Goal: Information Seeking & Learning: Get advice/opinions

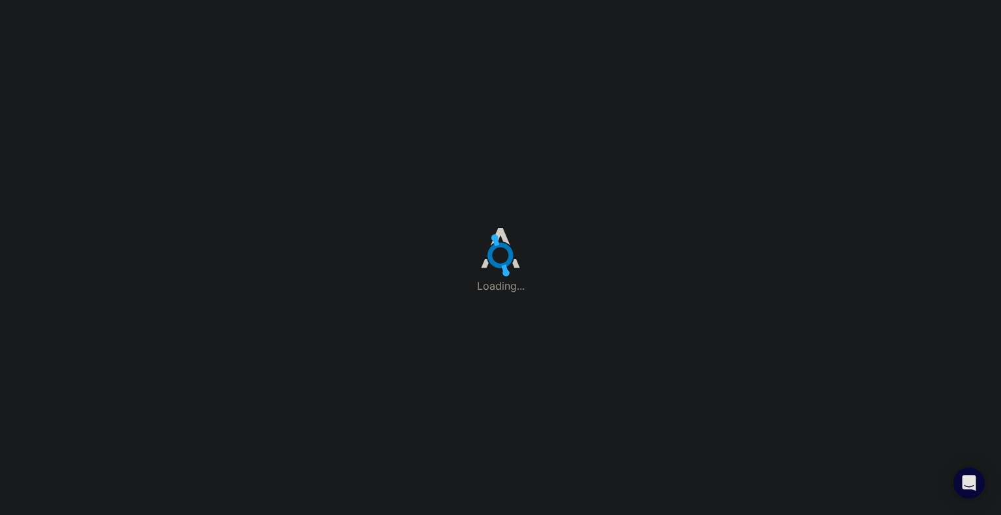
click at [603, 263] on div "Loading..." at bounding box center [500, 257] width 1001 height 515
click at [564, 177] on div "Loading..." at bounding box center [500, 257] width 1001 height 515
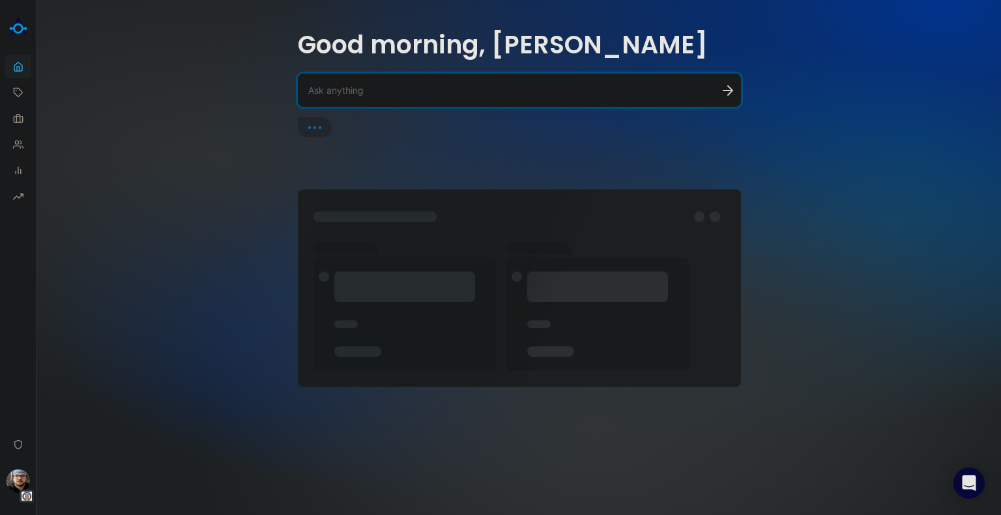
click at [349, 86] on textarea at bounding box center [503, 90] width 391 height 12
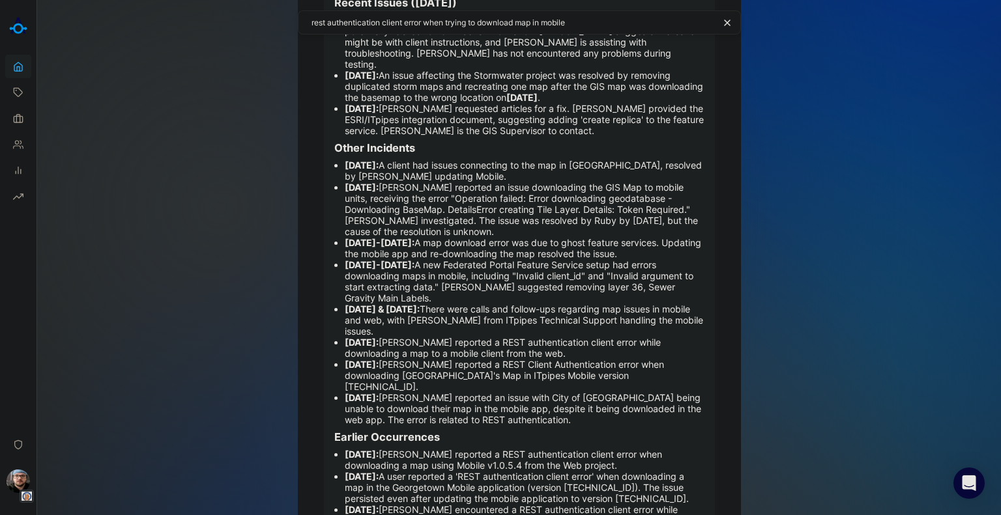
scroll to position [65, 0]
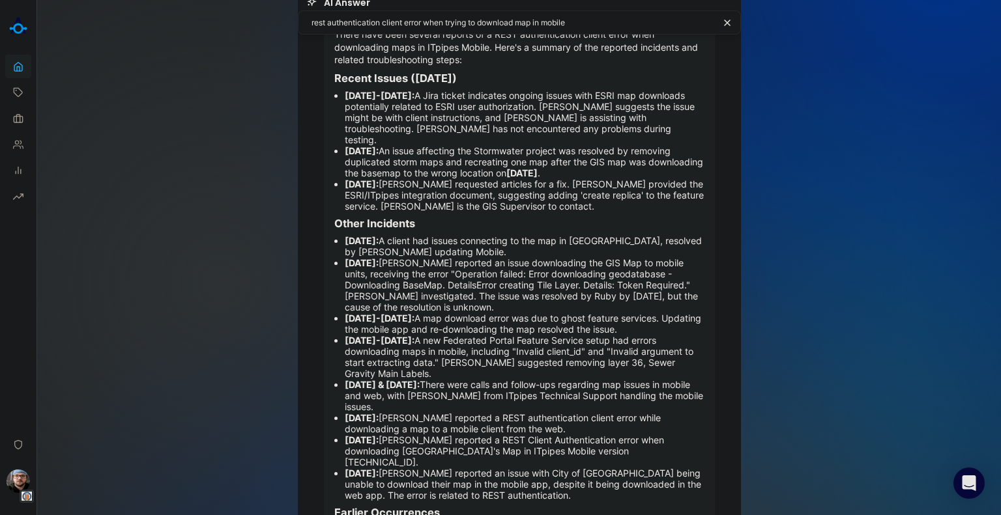
click at [575, 25] on textarea "rest authentication client error when trying to download map in mobile" at bounding box center [512, 22] width 403 height 12
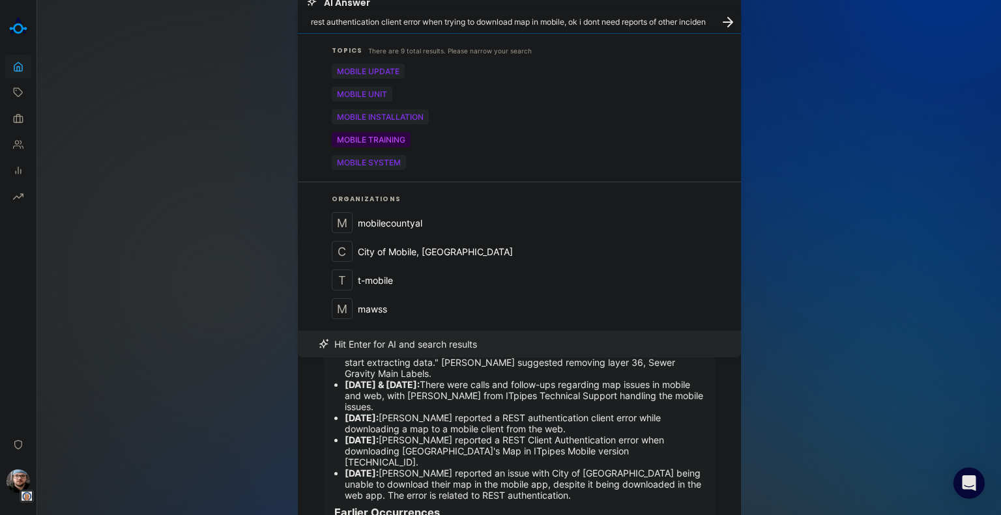
scroll to position [77, 0]
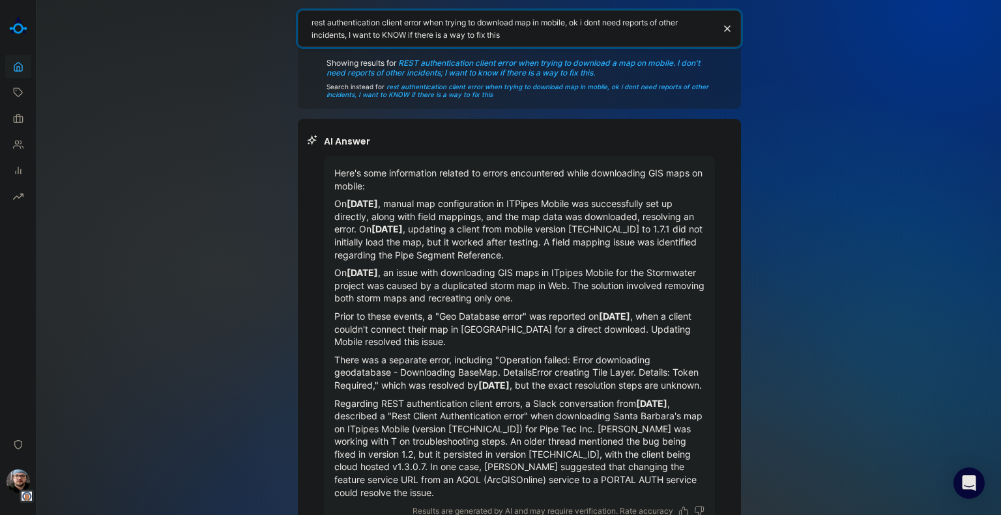
drag, startPoint x: 541, startPoint y: 29, endPoint x: 440, endPoint y: 17, distance: 101.7
click at [440, 17] on textarea "rest authentication client error when trying to download map in mobile, ok i do…" at bounding box center [512, 28] width 403 height 25
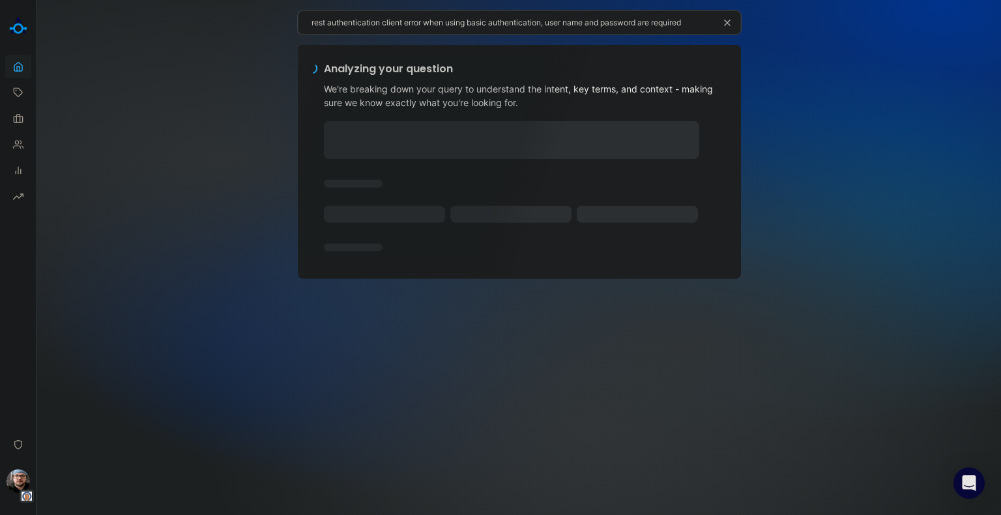
click at [722, 21] on icon "button" at bounding box center [727, 23] width 10 height 10
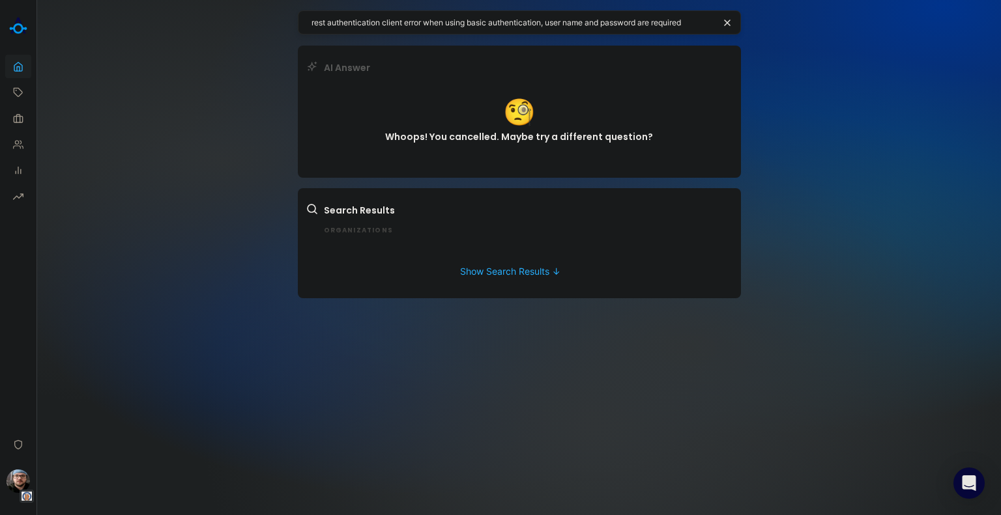
click at [697, 23] on textarea "rest authentication client error when using basic authentication, user name and…" at bounding box center [512, 22] width 403 height 12
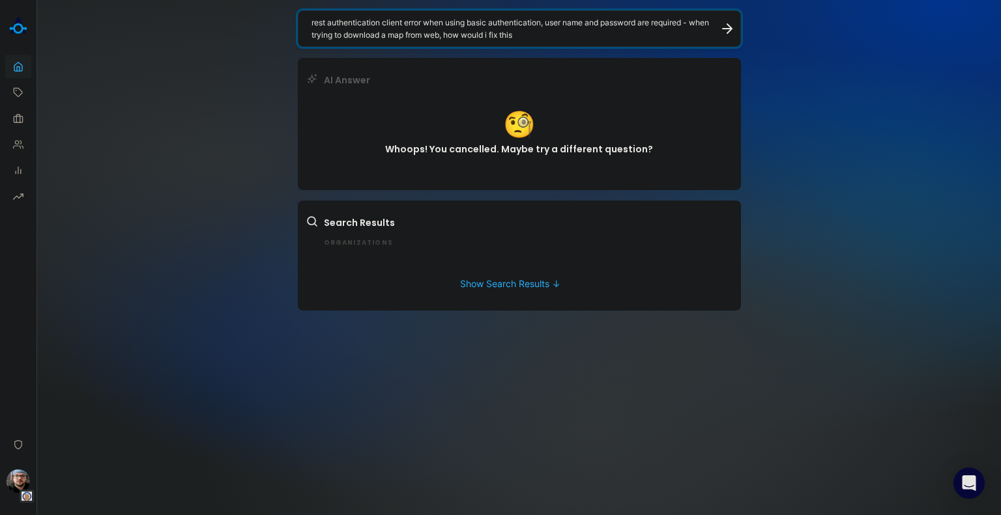
type textarea "rest authentication client error when using basic authentication, user name and…"
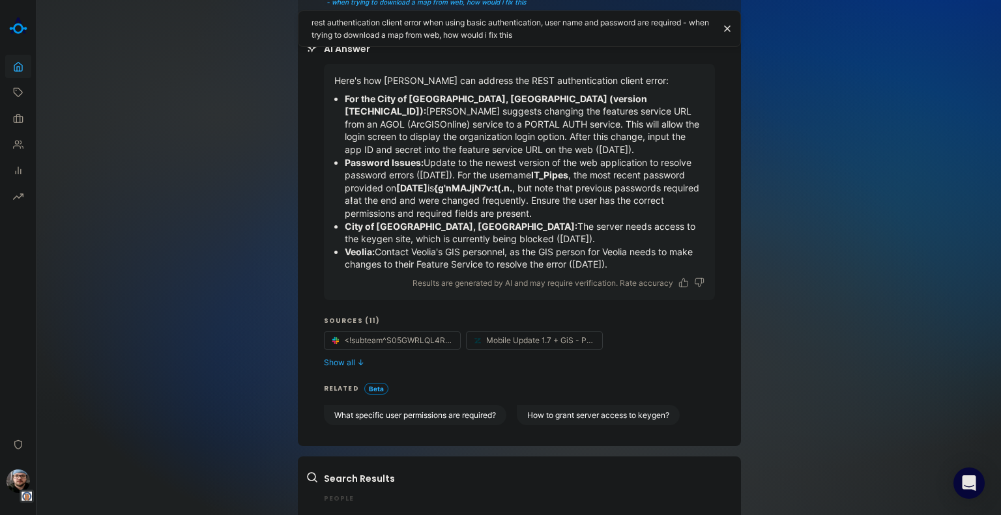
scroll to position [130, 0]
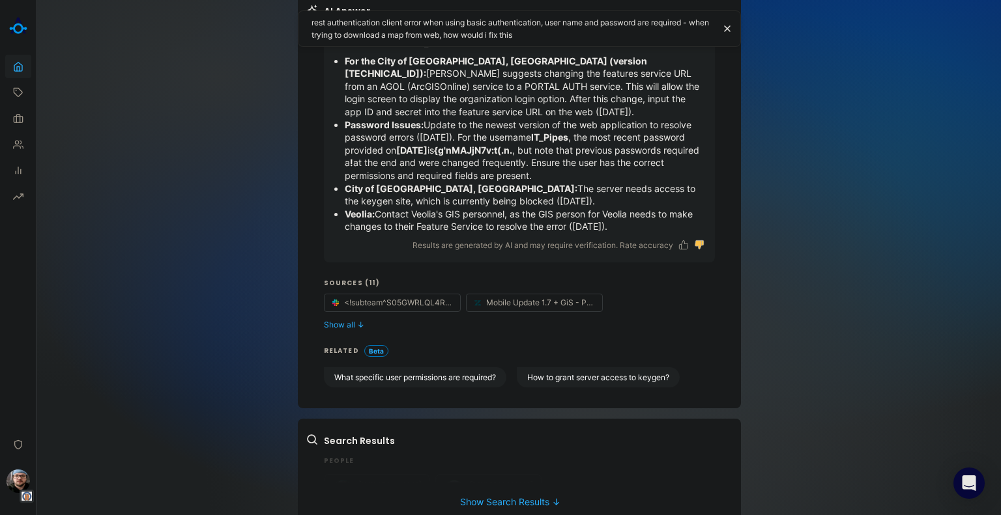
click at [694, 248] on icon "Dislike" at bounding box center [699, 245] width 10 height 10
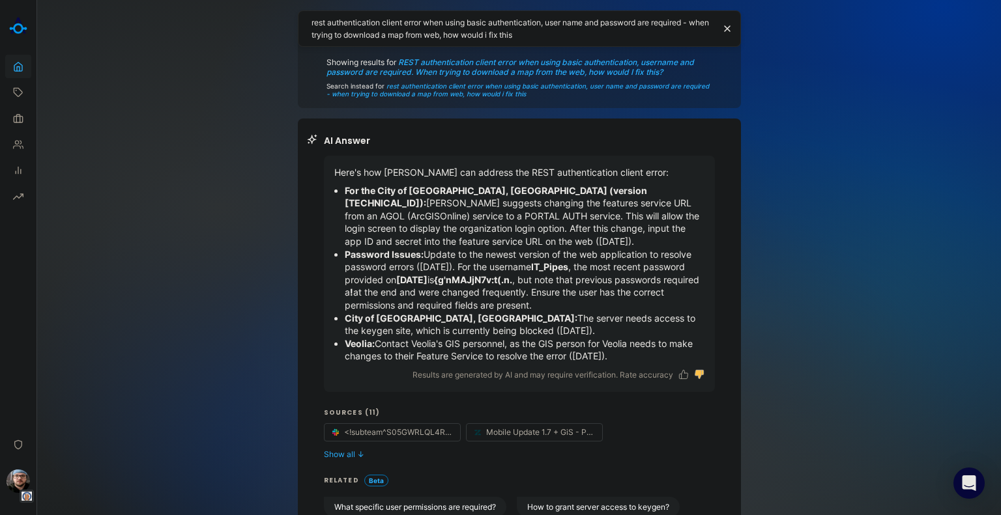
scroll to position [0, 0]
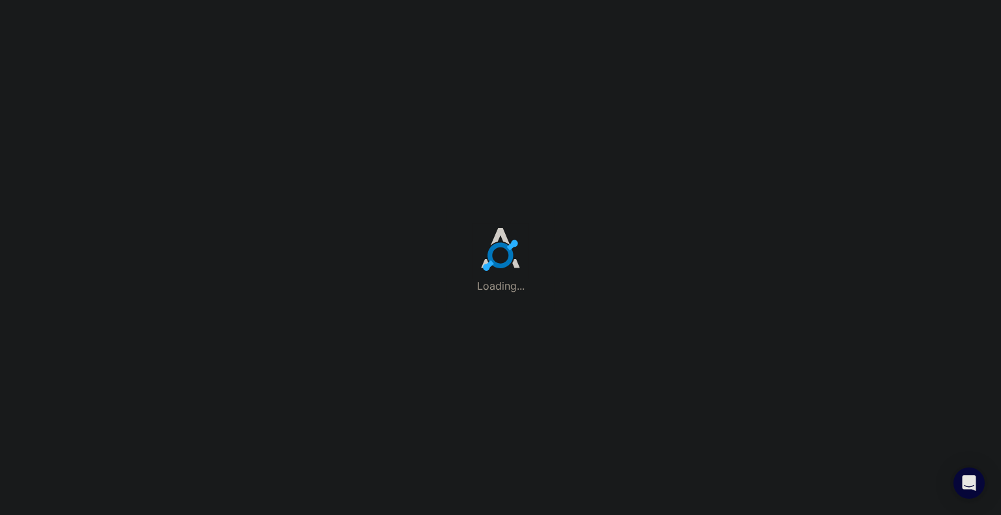
click at [492, 62] on div "Loading..." at bounding box center [500, 257] width 1001 height 515
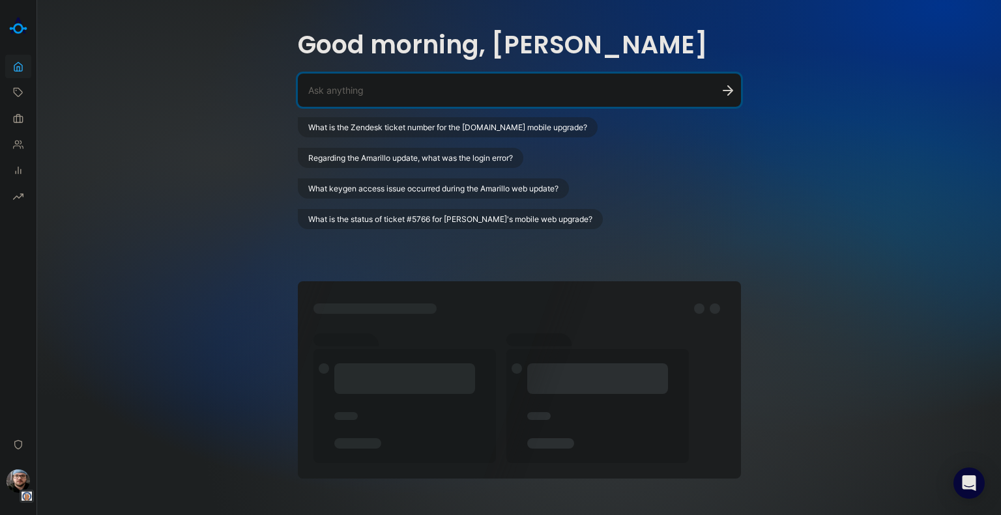
click at [425, 99] on div at bounding box center [519, 90] width 443 height 33
click at [427, 79] on div at bounding box center [519, 90] width 443 height 33
click at [396, 85] on textarea at bounding box center [503, 90] width 391 height 12
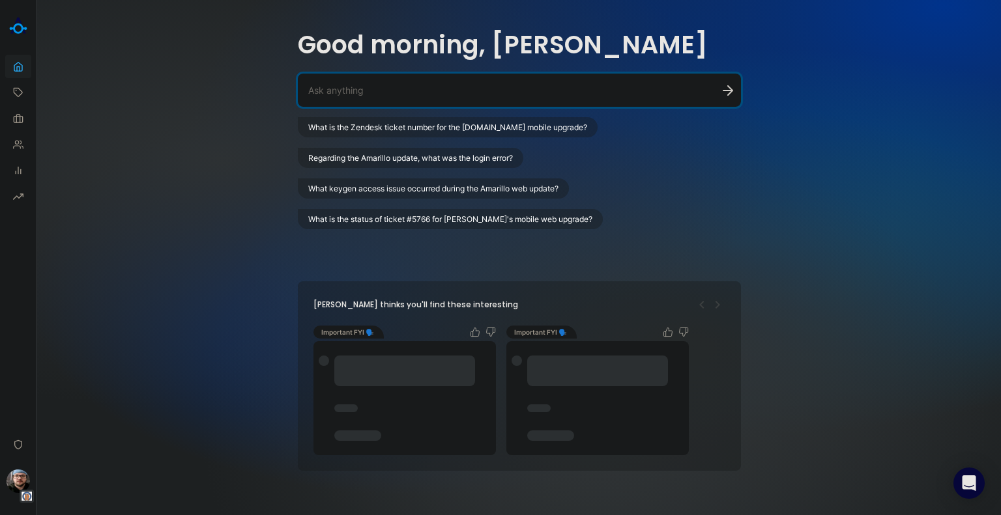
paste textarea "What are the downsides of using this direct connection from Mobile"
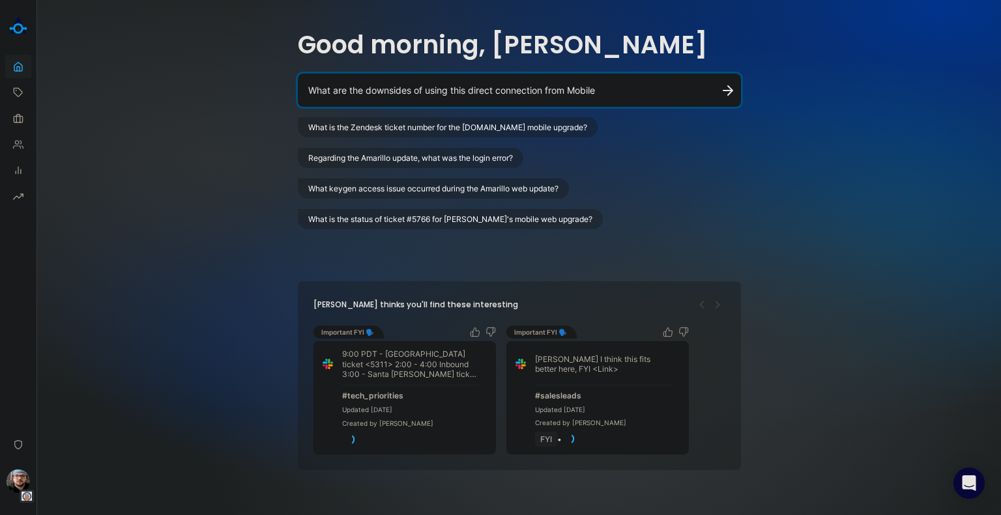
type textarea "What are the downsides of using this direct connection from Mobile"
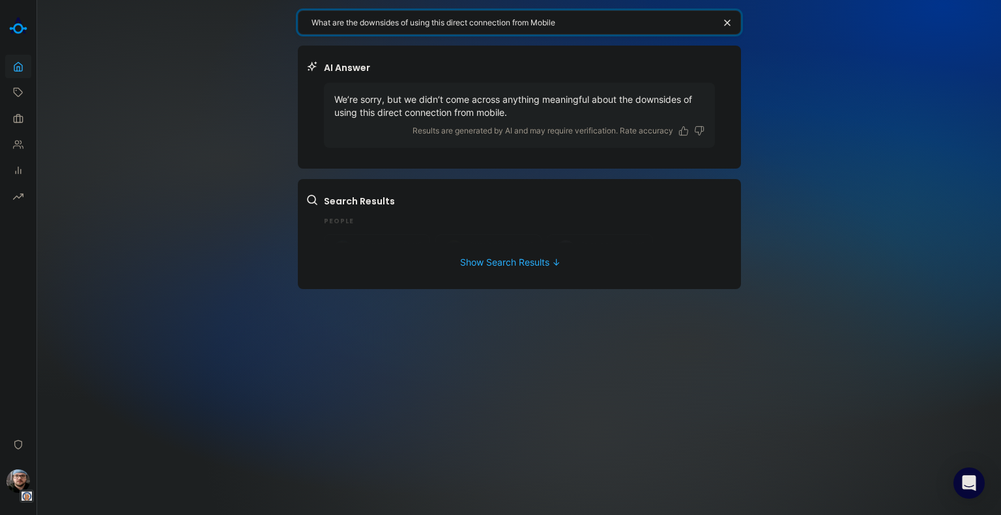
drag, startPoint x: 608, startPoint y: 25, endPoint x: 193, endPoint y: 54, distance: 416.0
click at [193, 54] on div "What are the downsides of using this direct connection from Mobile AI Answer We…" at bounding box center [518, 257] width 963 height 515
